Goal: Task Accomplishment & Management: Manage account settings

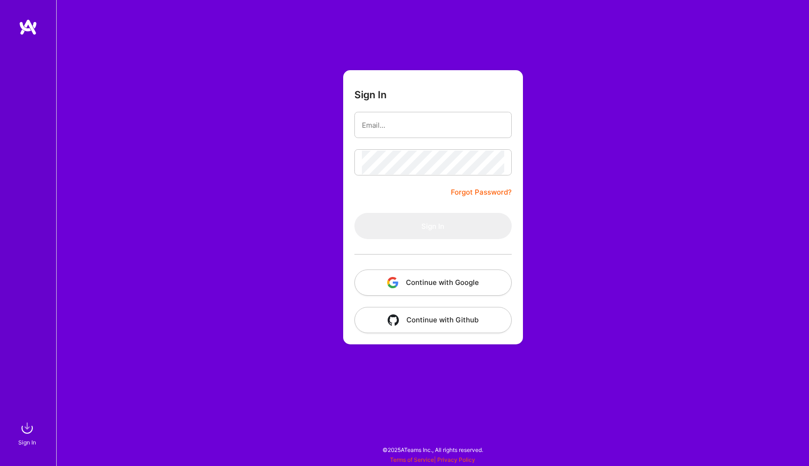
click at [386, 130] on input "email" at bounding box center [433, 125] width 142 height 24
type input "[EMAIL_ADDRESS][DOMAIN_NAME]"
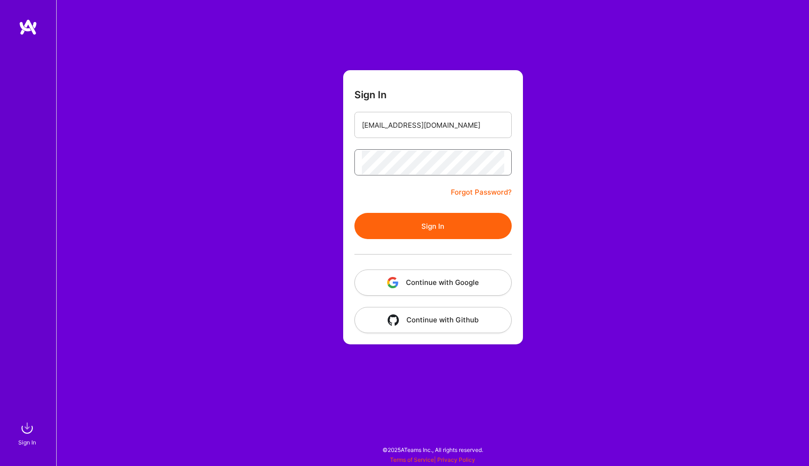
click at [354, 213] on button "Sign In" at bounding box center [432, 226] width 157 height 26
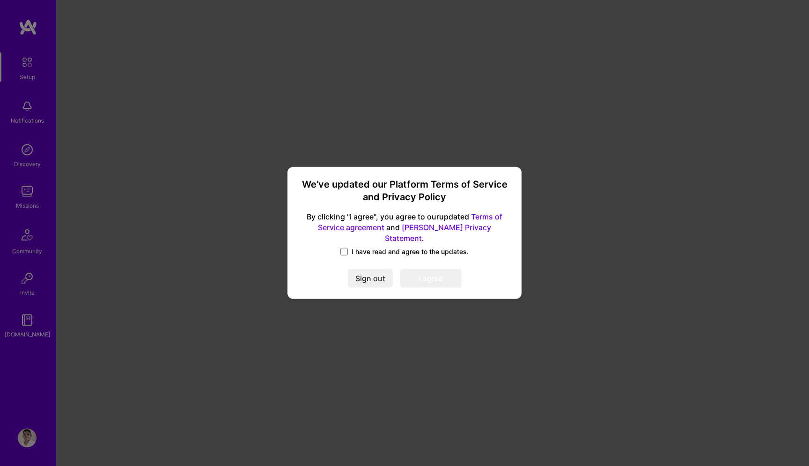
drag, startPoint x: 345, startPoint y: 248, endPoint x: 349, endPoint y: 252, distance: 5.3
click at [346, 248] on span at bounding box center [343, 251] width 7 height 7
click at [0, 0] on input "I have read and agree to the updates." at bounding box center [0, 0] width 0 height 0
click at [423, 276] on button "I agree" at bounding box center [430, 279] width 61 height 19
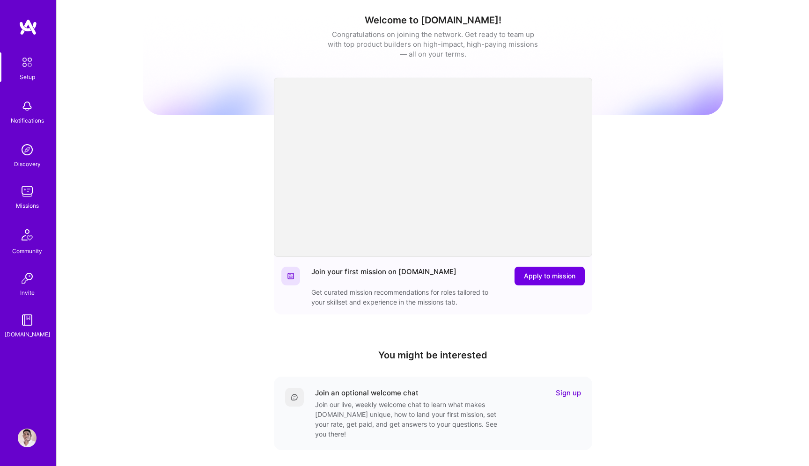
click at [29, 435] on img at bounding box center [27, 438] width 19 height 19
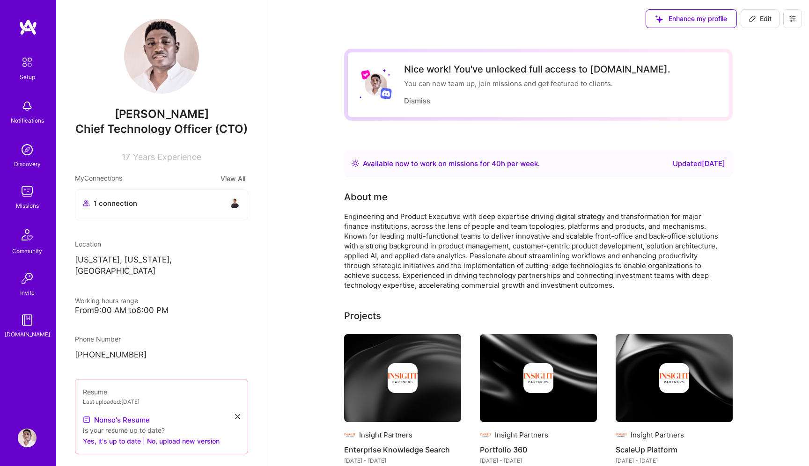
click at [762, 23] on button "Edit" at bounding box center [759, 18] width 39 height 19
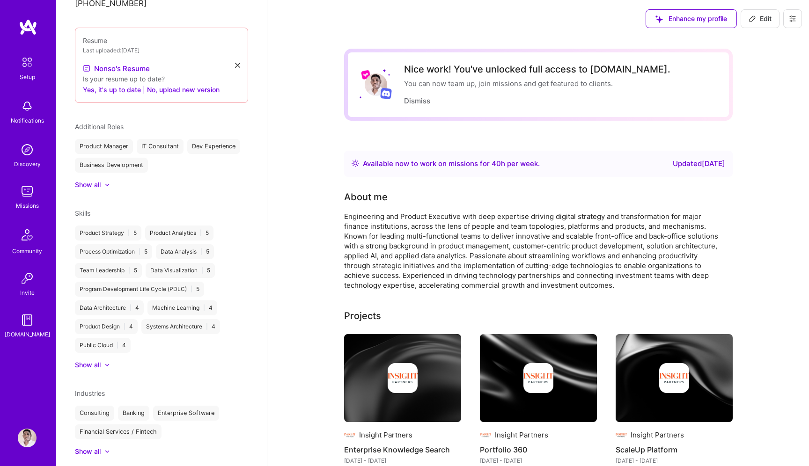
select select "US"
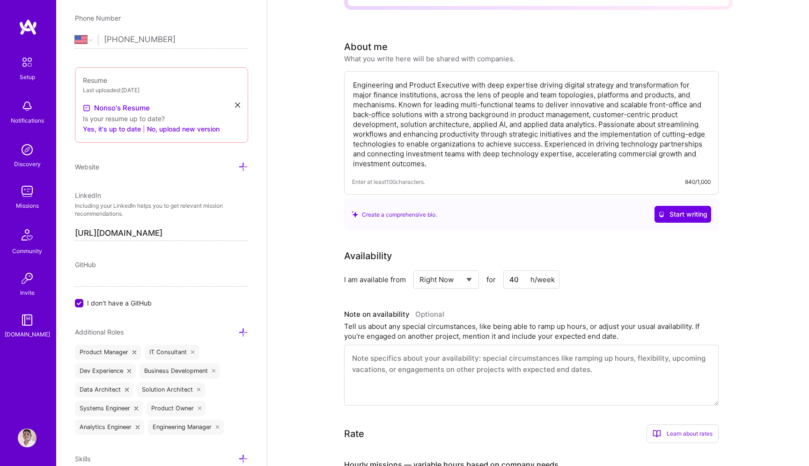
scroll to position [126, 0]
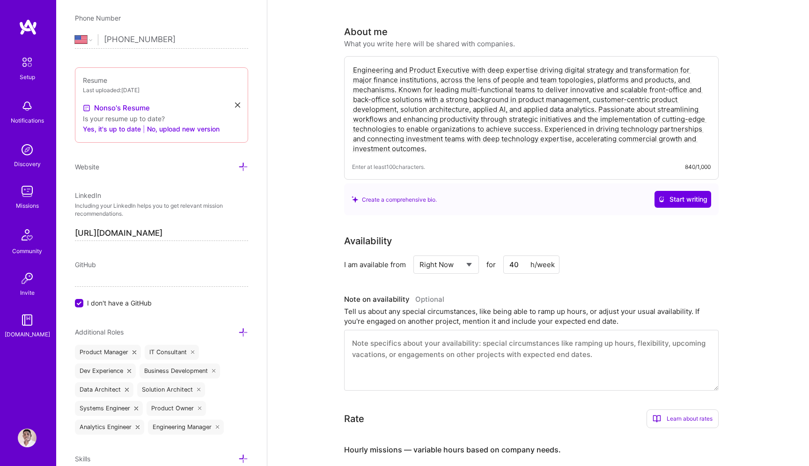
click at [474, 267] on div "Select... Right Now Future Date Not Available" at bounding box center [446, 265] width 66 height 18
click at [471, 265] on select "Select... Right Now Future Date Not Available" at bounding box center [446, 265] width 54 height 24
select select "Not Available"
click at [419, 253] on select "Select... Right Now Future Date Not Available" at bounding box center [446, 265] width 54 height 24
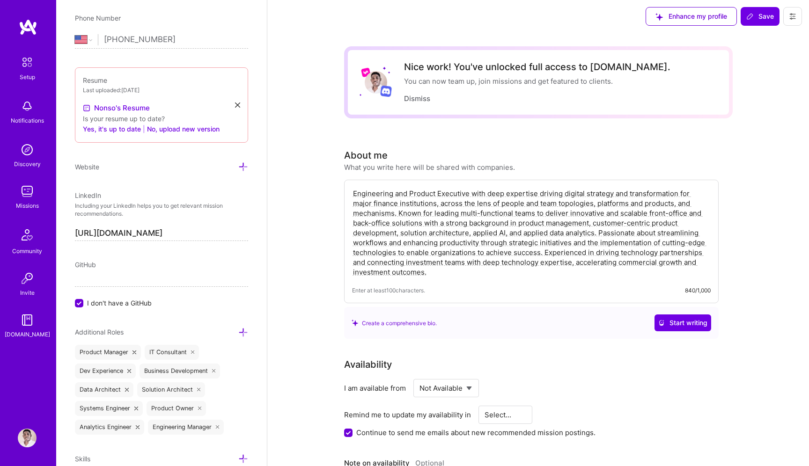
scroll to position [0, 0]
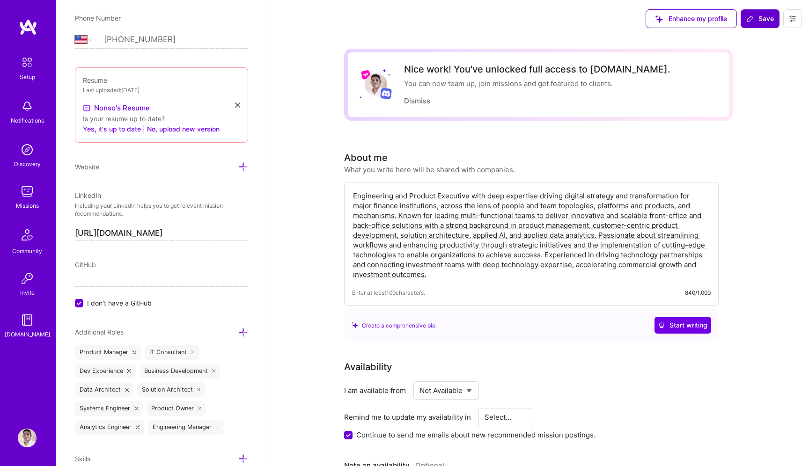
click at [763, 14] on span "Save" at bounding box center [760, 18] width 28 height 9
select select "1 Month"
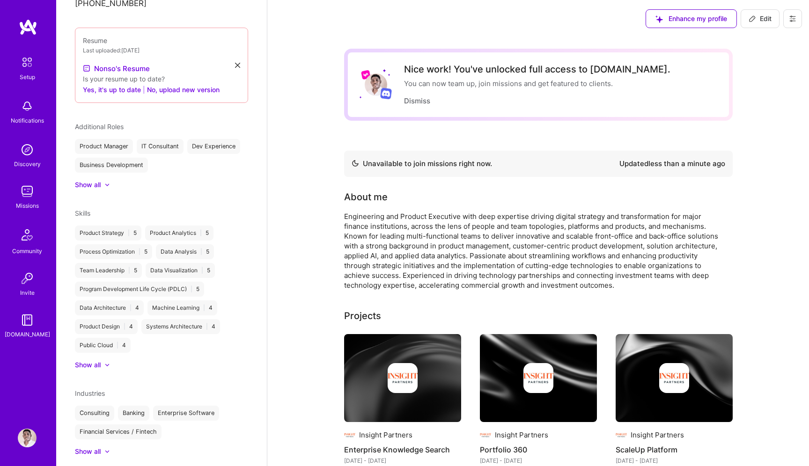
scroll to position [310, 0]
